Goal: Transaction & Acquisition: Purchase product/service

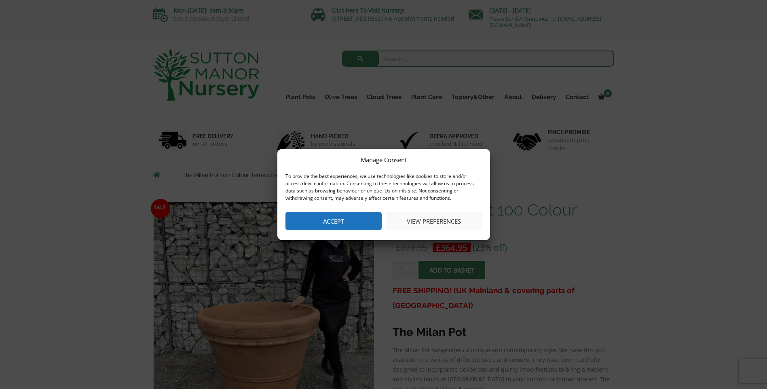
click at [343, 223] on button "Accept" at bounding box center [334, 221] width 96 height 18
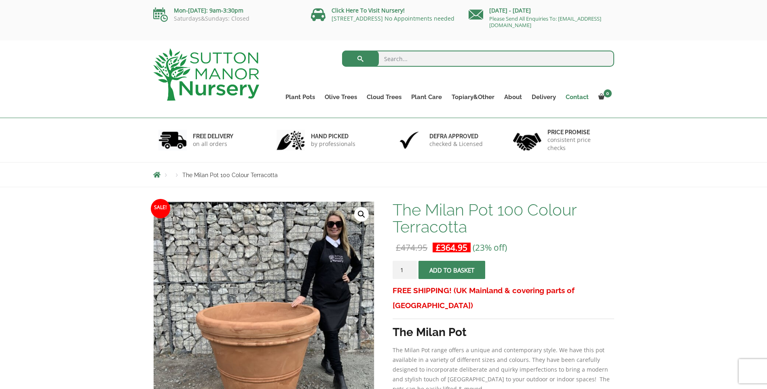
click at [576, 95] on link "Contact" at bounding box center [577, 96] width 33 height 11
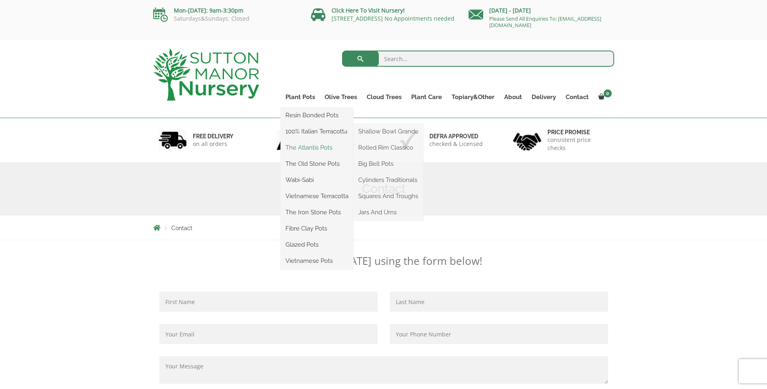
click at [305, 147] on link "The Atlantis Pots" at bounding box center [317, 148] width 73 height 12
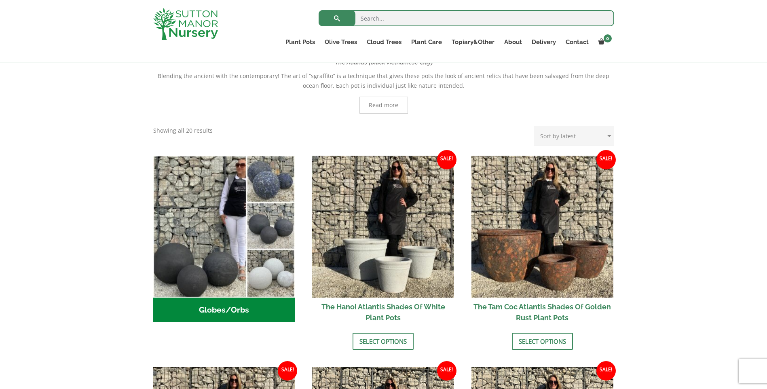
scroll to position [202, 0]
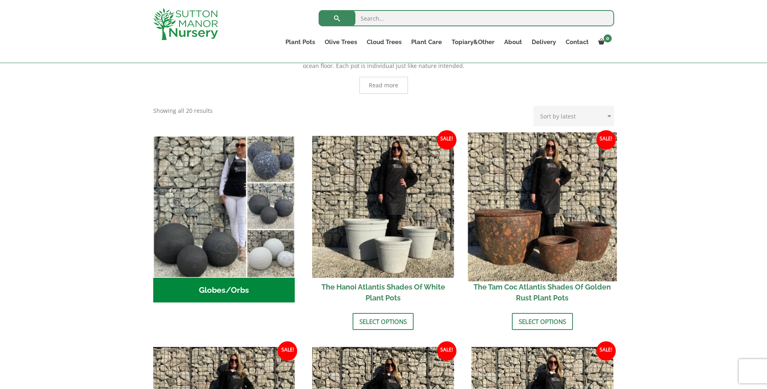
click at [512, 252] on img at bounding box center [542, 206] width 149 height 149
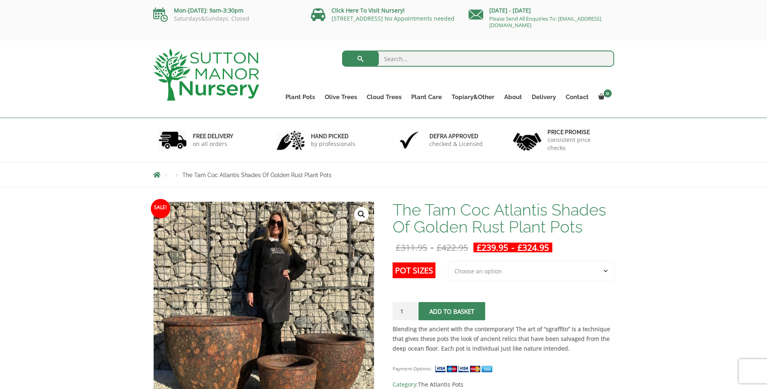
click at [502, 274] on select "Choose an option 3rd to Largest Pot In The Picture 2nd to Largest Pot In The Pi…" at bounding box center [531, 271] width 166 height 20
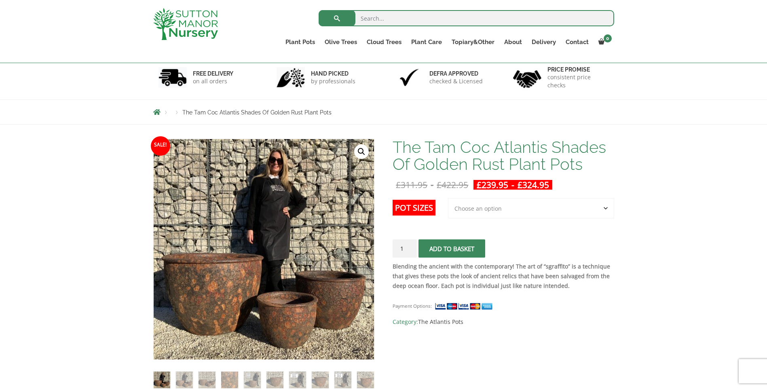
scroll to position [68, 0]
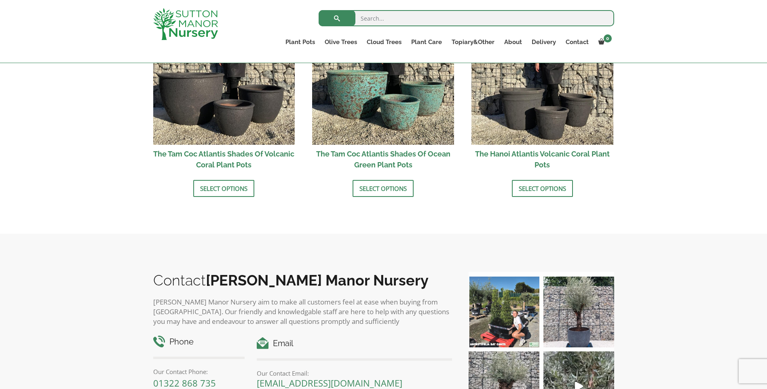
scroll to position [674, 0]
